Goal: Navigation & Orientation: Find specific page/section

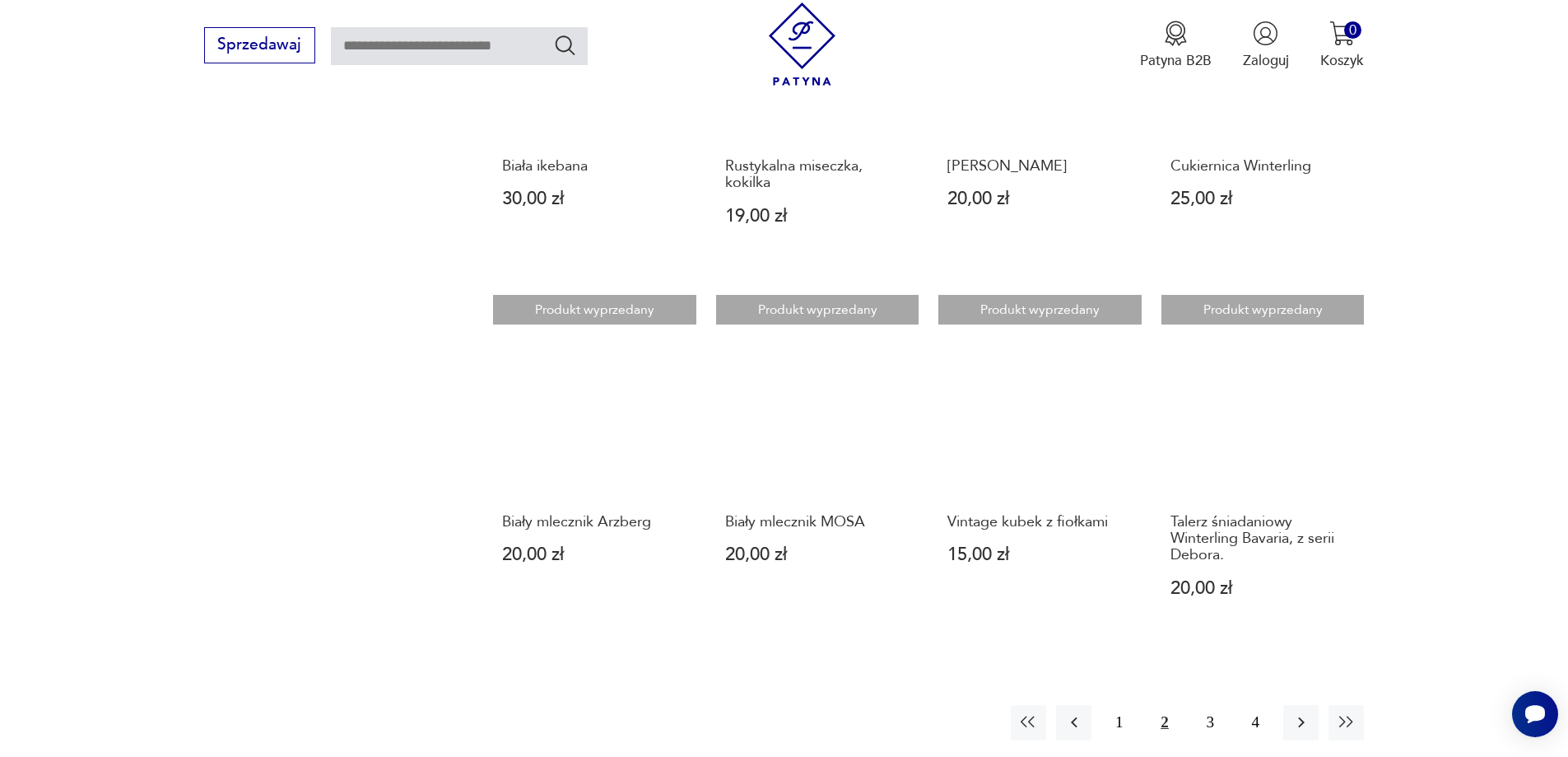
scroll to position [1676, 0]
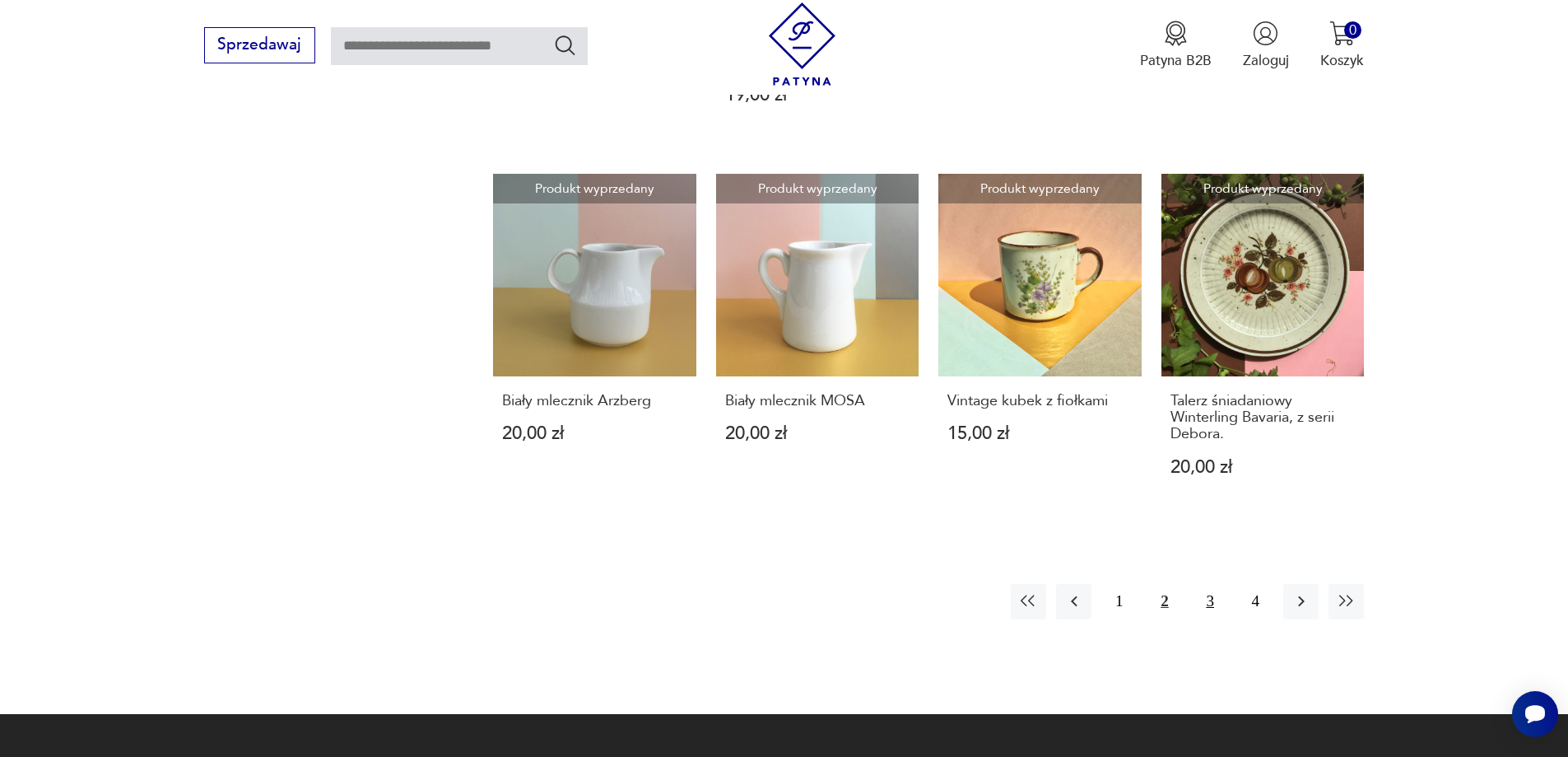
click at [1199, 600] on button "3" at bounding box center [1210, 602] width 35 height 35
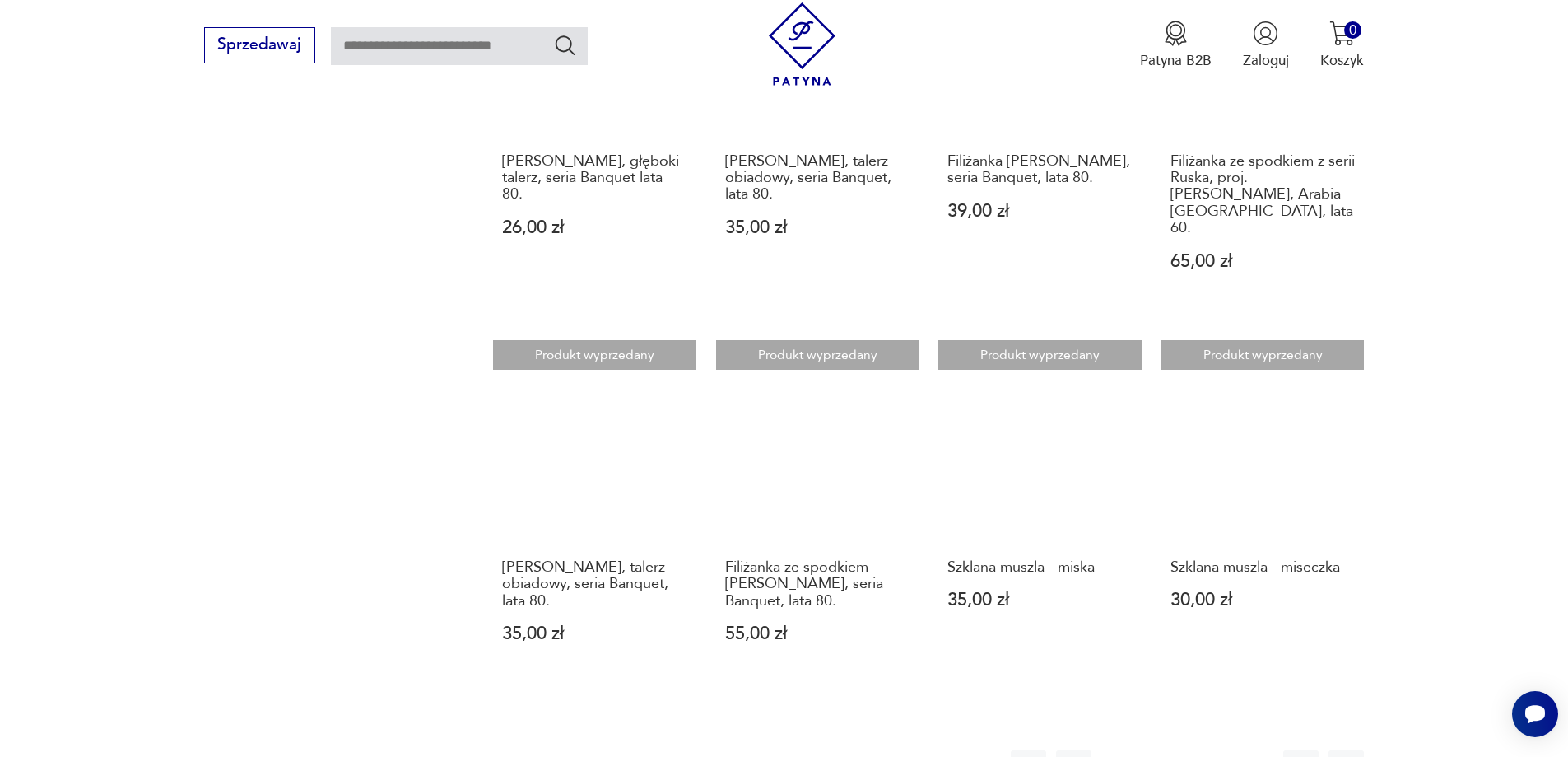
scroll to position [1841, 0]
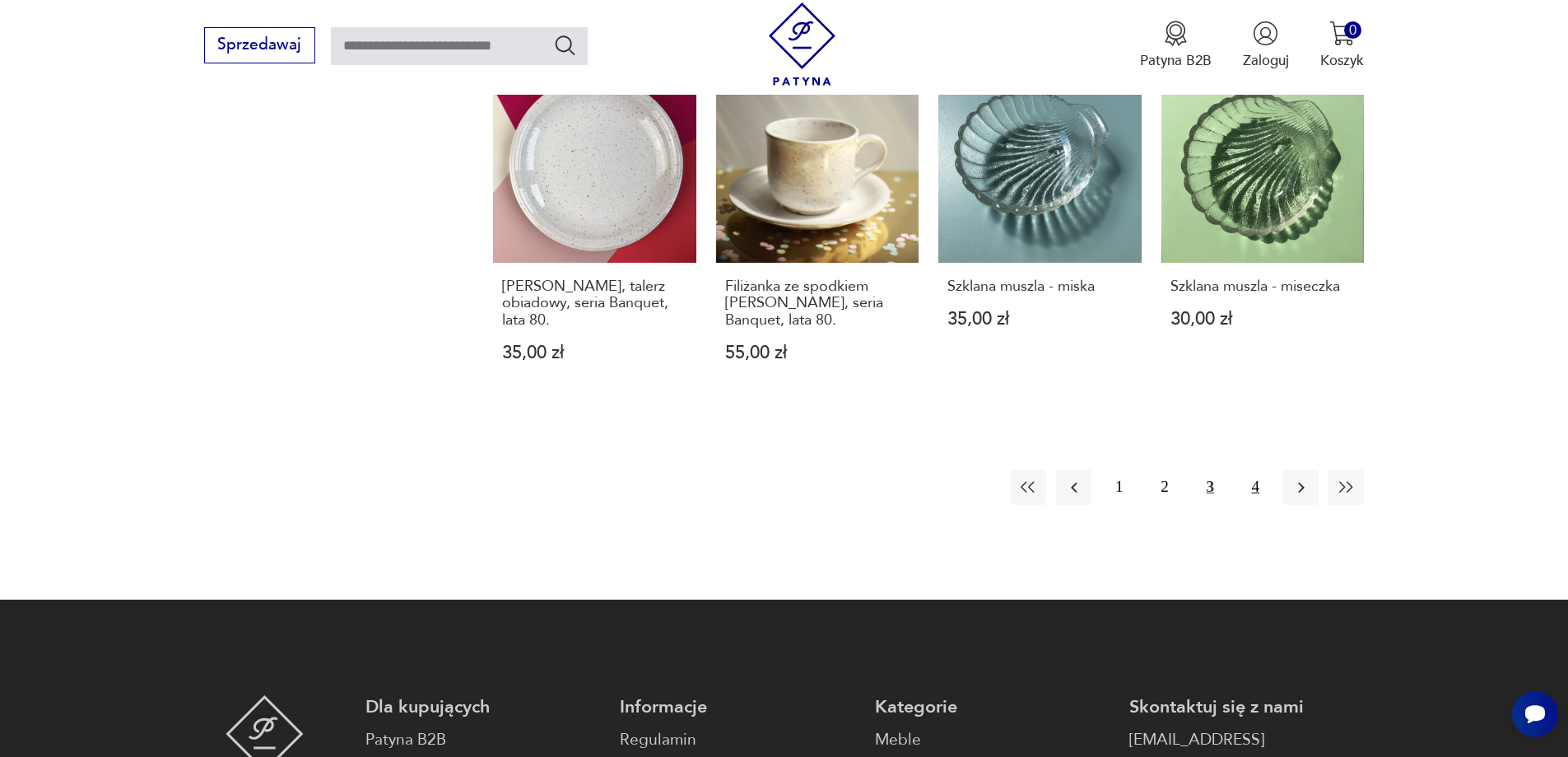
click at [1267, 469] on button "4" at bounding box center [1256, 487] width 35 height 35
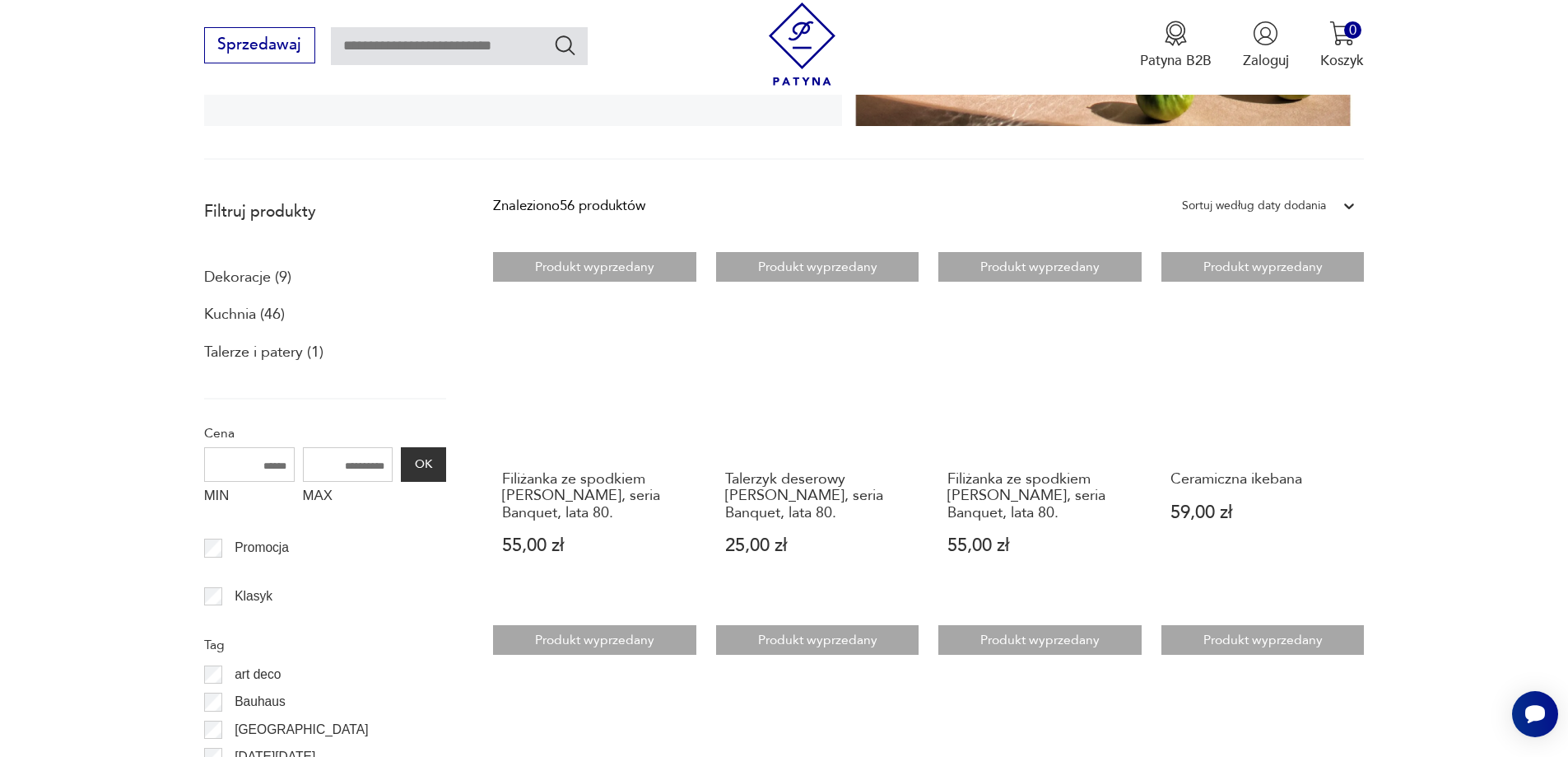
scroll to position [494, 0]
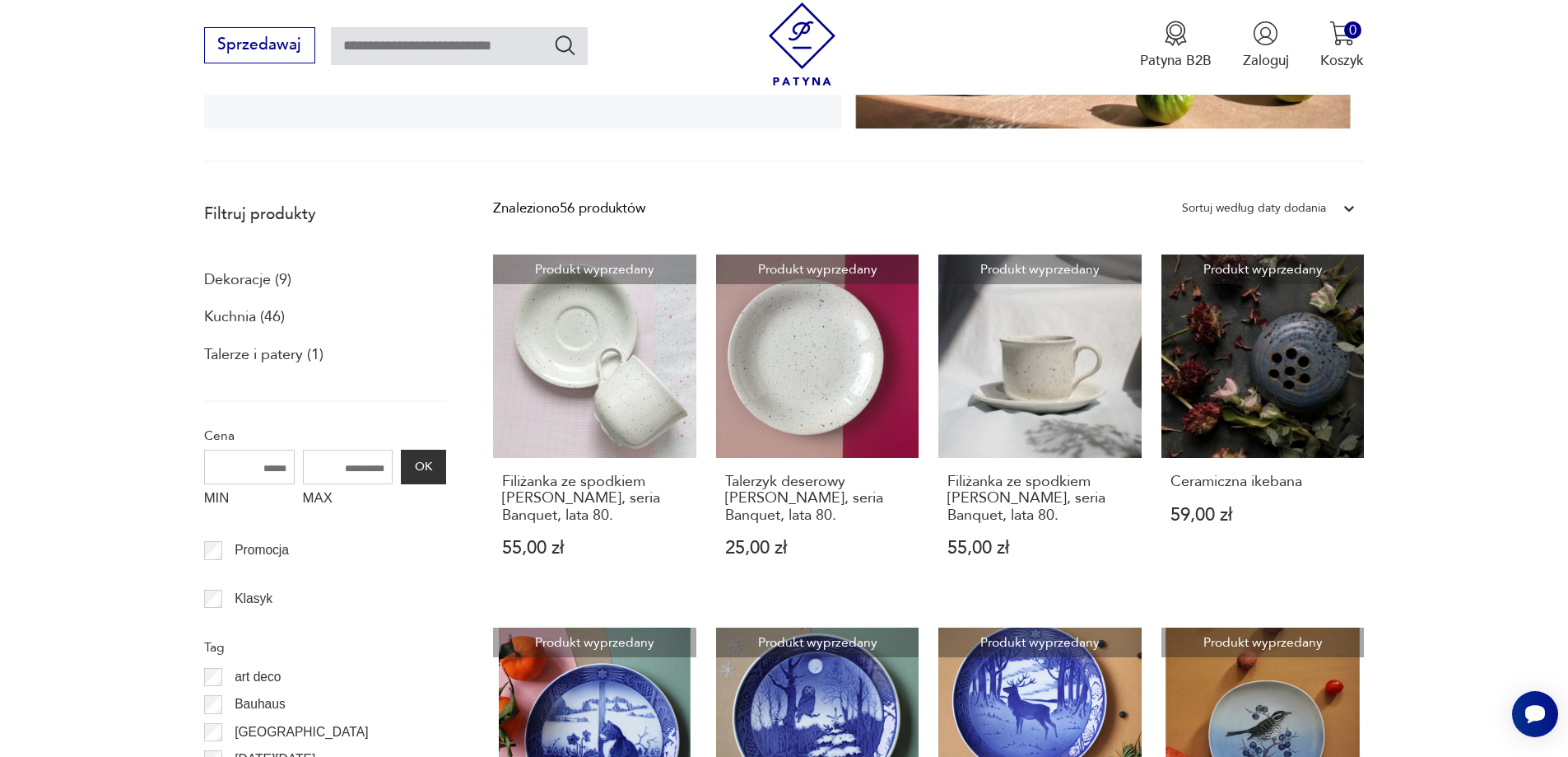
click at [228, 279] on p "Dekoracje (9)" at bounding box center [247, 280] width 87 height 28
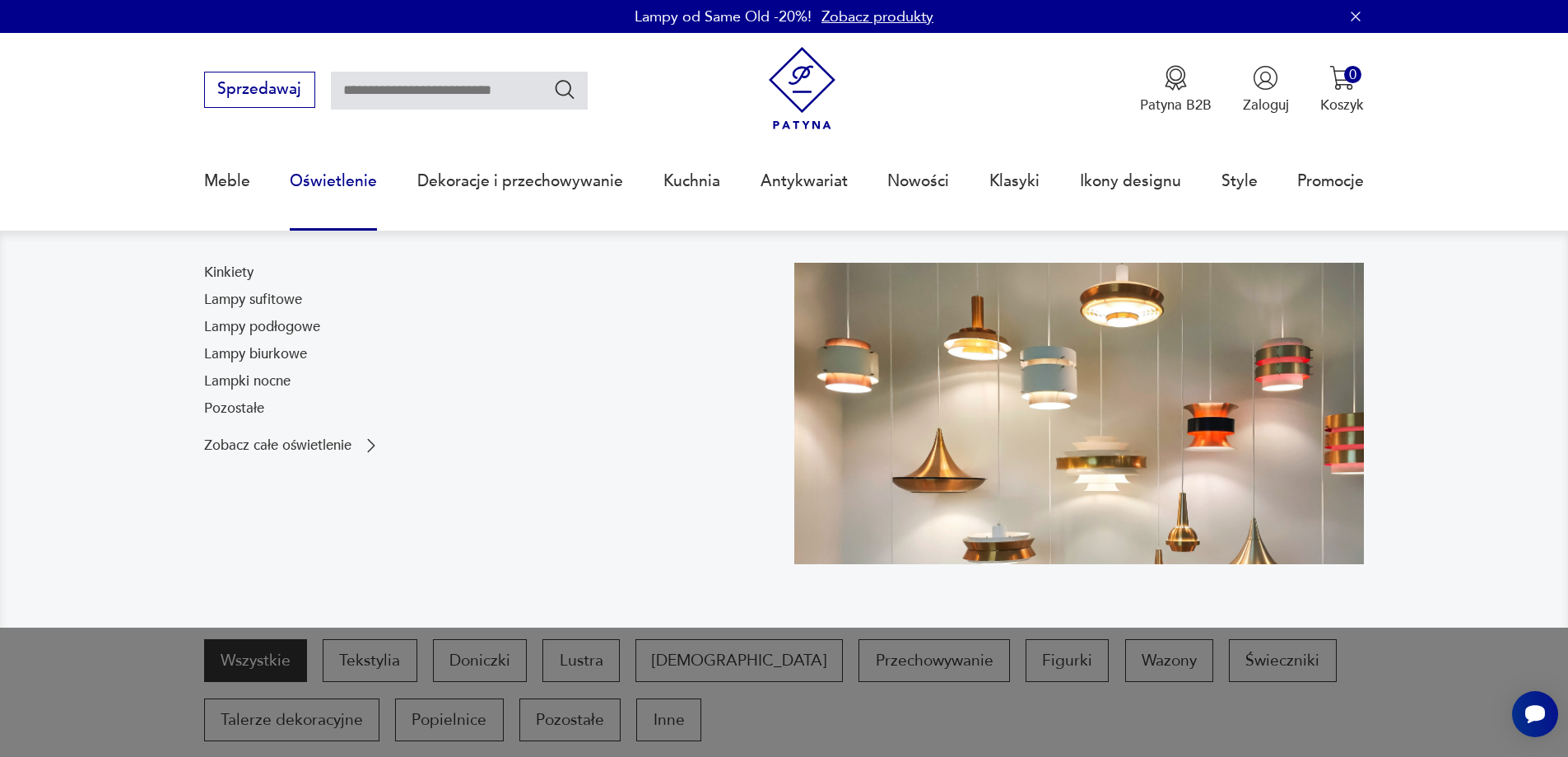
click at [349, 190] on link "Oświetlenie" at bounding box center [333, 181] width 87 height 76
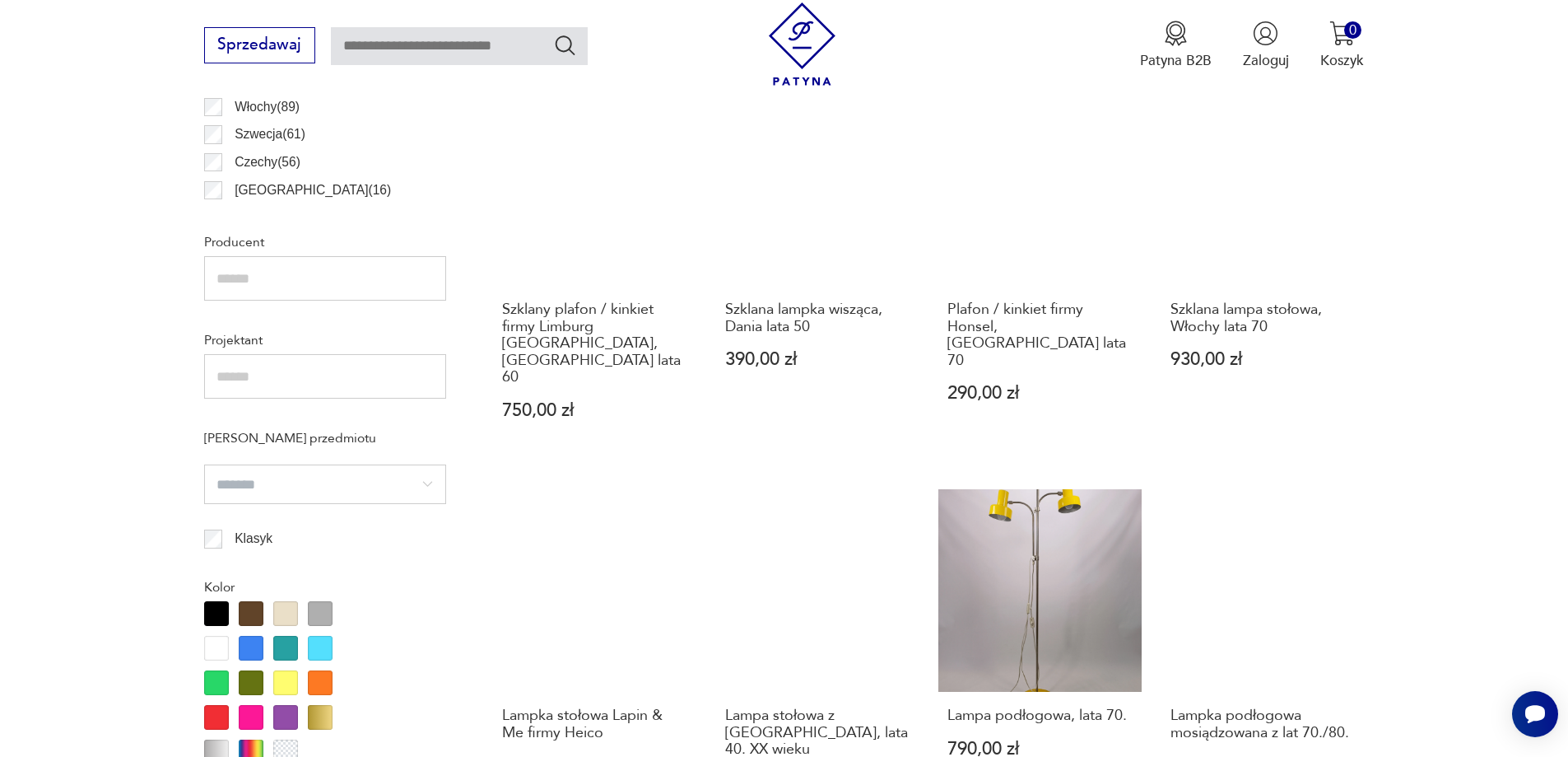
scroll to position [1122, 0]
